Goal: Navigation & Orientation: Understand site structure

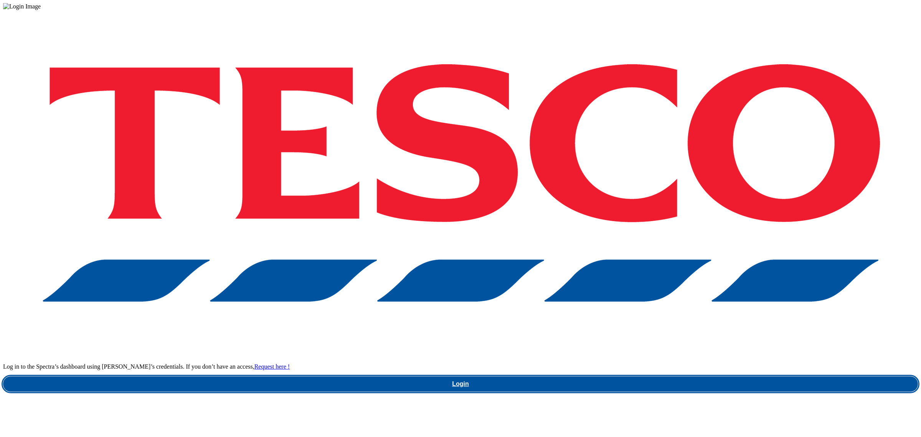
click at [641, 376] on link "Login" at bounding box center [460, 383] width 915 height 15
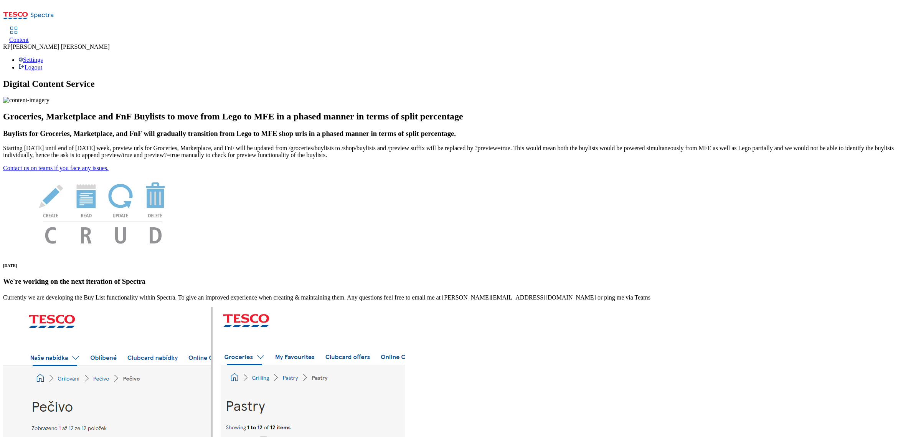
scroll to position [119, 0]
click at [29, 36] on span "Content" at bounding box center [19, 39] width 20 height 7
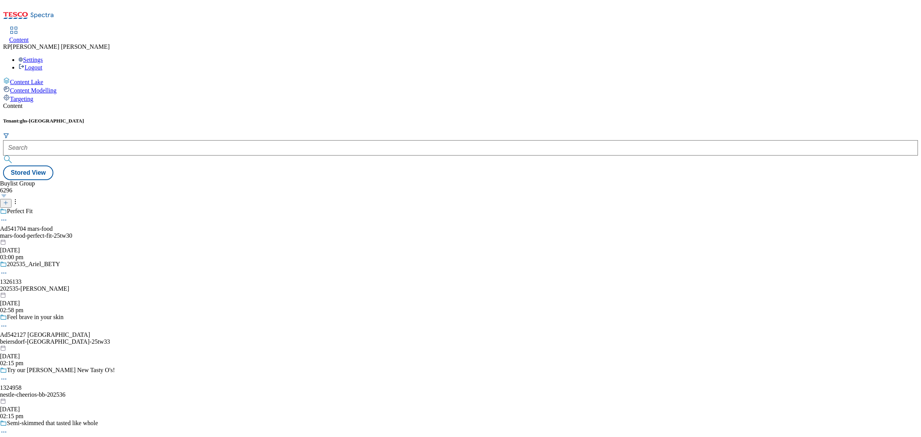
click at [45, 87] on span "Content Modelling" at bounding box center [33, 90] width 46 height 7
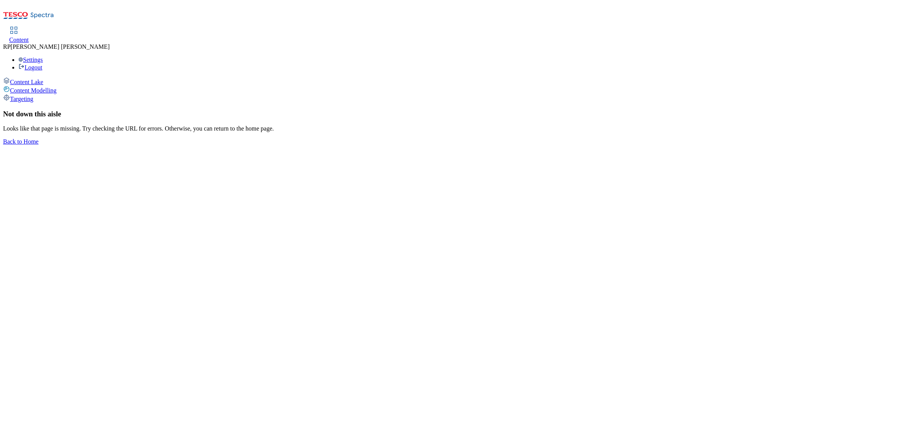
click at [33, 96] on span "Targeting" at bounding box center [21, 99] width 23 height 7
click at [43, 79] on span "Content Lake" at bounding box center [26, 82] width 33 height 7
